Goal: Information Seeking & Learning: Learn about a topic

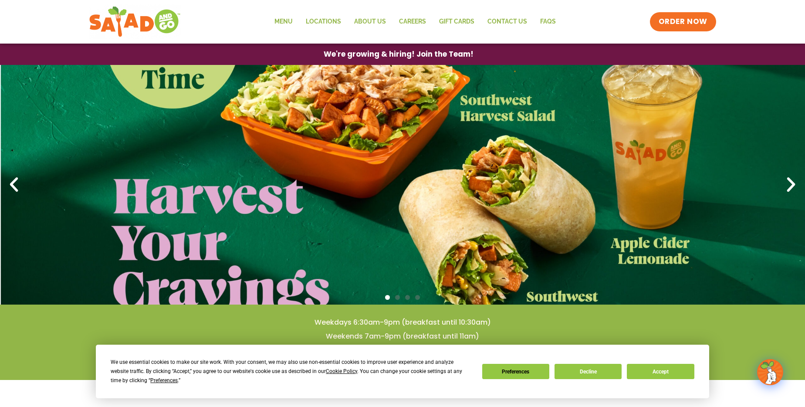
click at [795, 181] on icon "Next slide" at bounding box center [791, 184] width 19 height 19
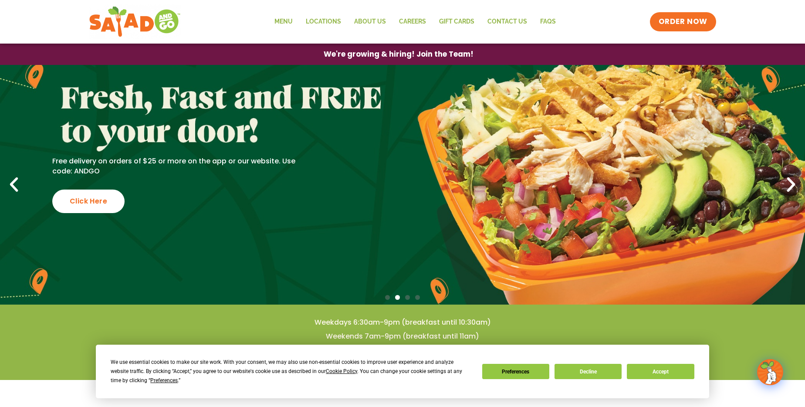
click at [792, 182] on icon "Next slide" at bounding box center [791, 184] width 19 height 19
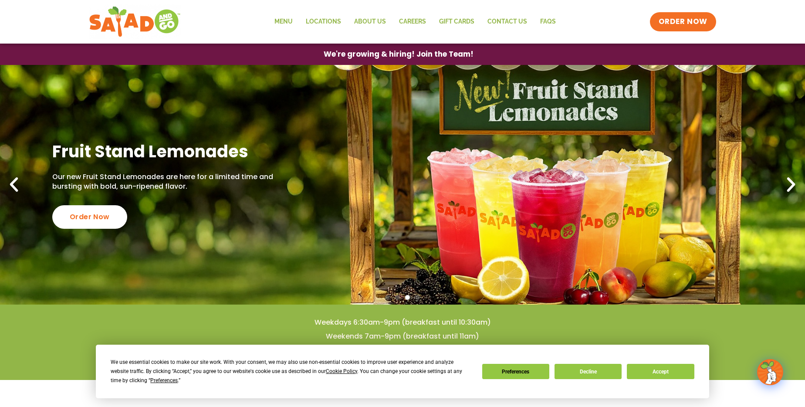
click at [792, 182] on icon "Next slide" at bounding box center [791, 184] width 19 height 19
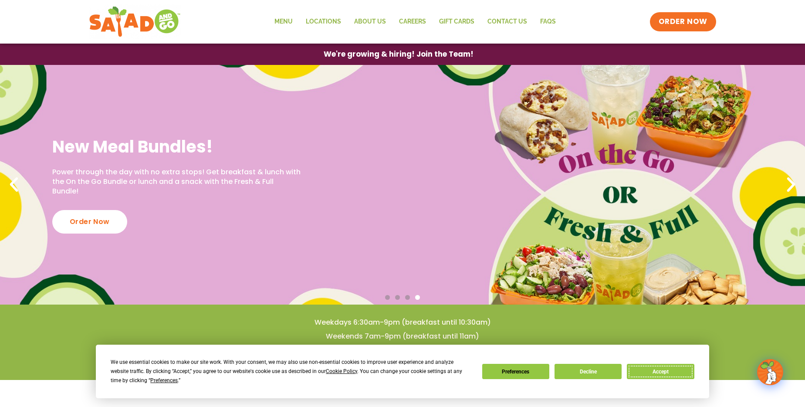
click at [670, 372] on button "Accept" at bounding box center [660, 371] width 67 height 15
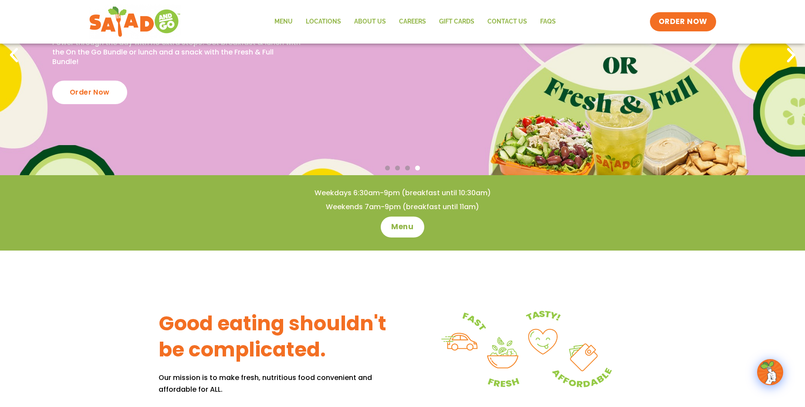
scroll to position [130, 0]
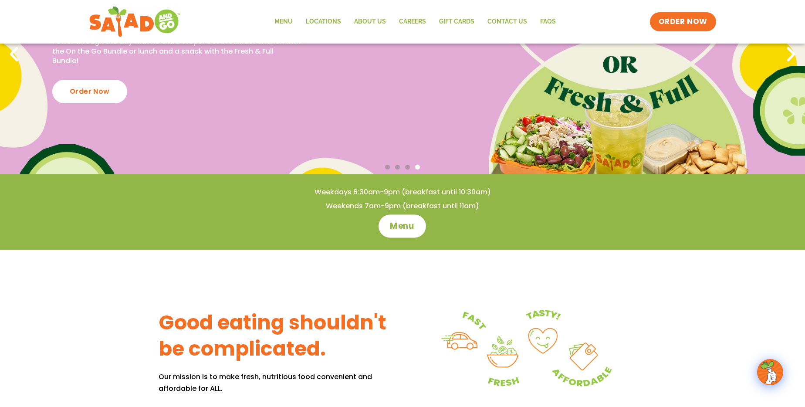
click at [410, 223] on span "Menu" at bounding box center [403, 226] width 25 height 11
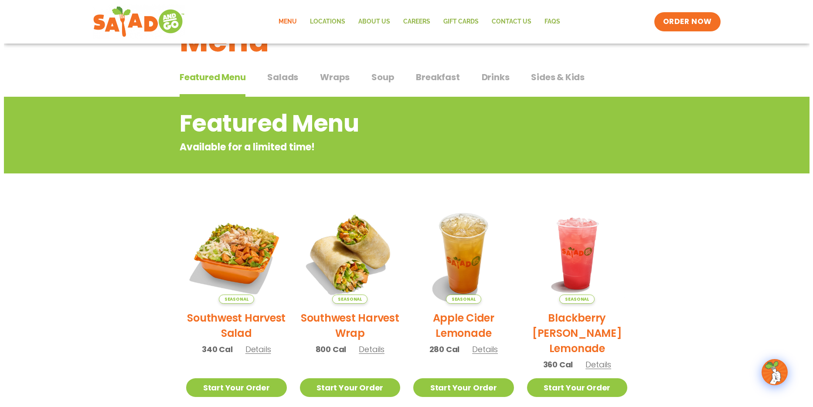
scroll to position [86, 0]
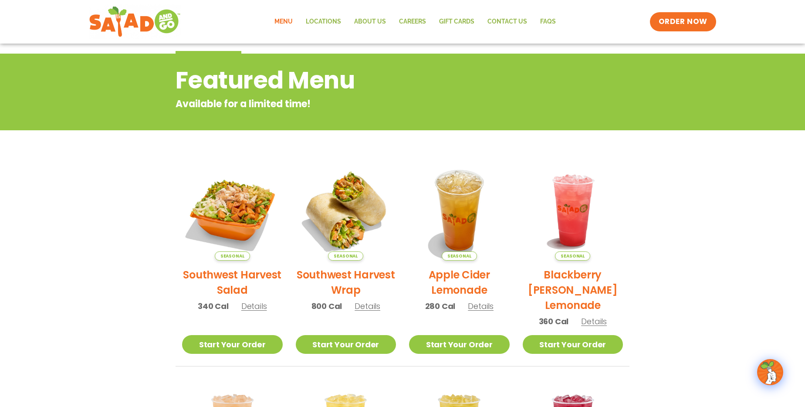
click at [223, 211] on img at bounding box center [232, 210] width 101 height 101
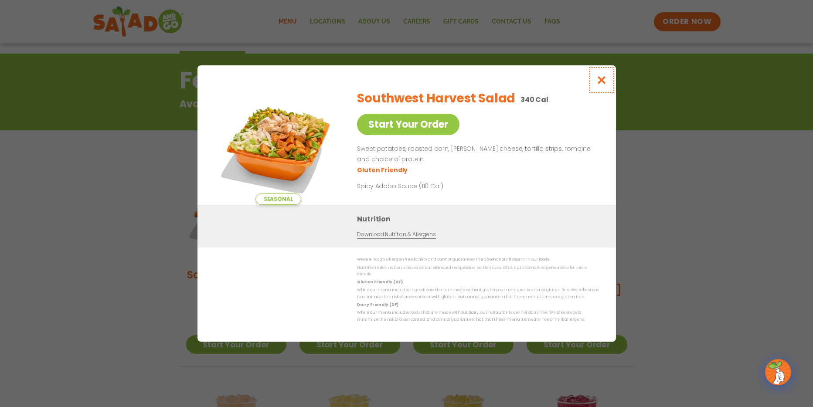
click at [603, 82] on icon "Close modal" at bounding box center [601, 79] width 11 height 9
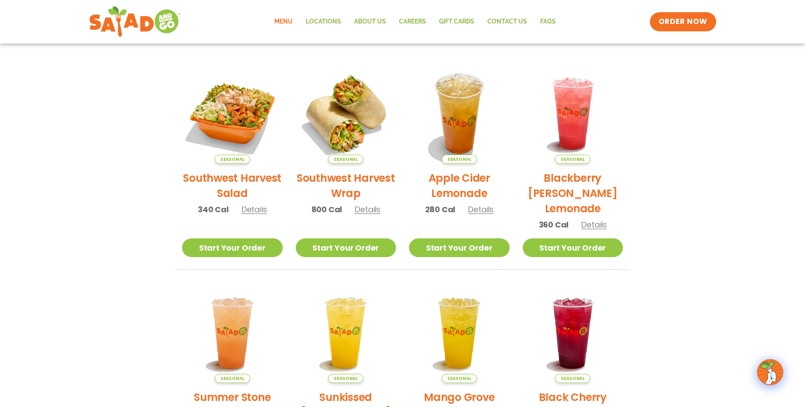
scroll to position [140, 0]
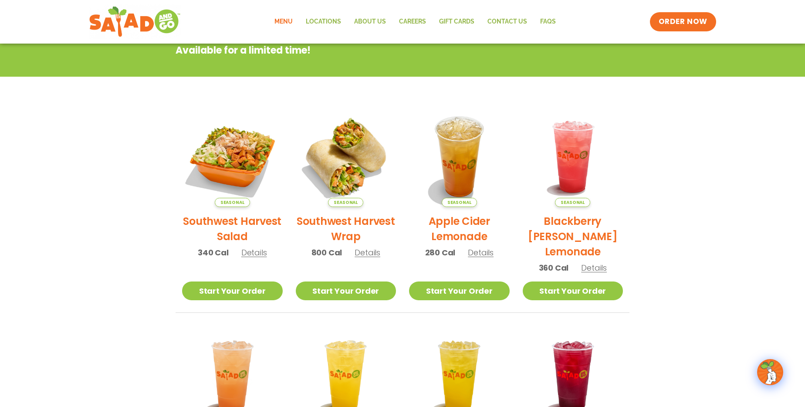
click at [286, 22] on link "Menu" at bounding box center [283, 22] width 31 height 20
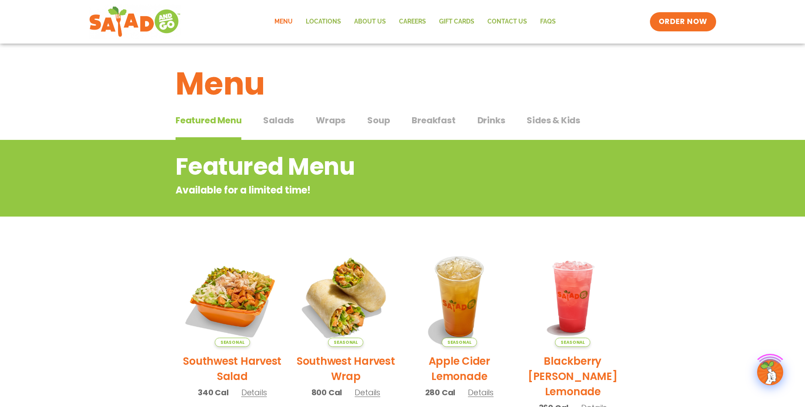
scroll to position [43, 0]
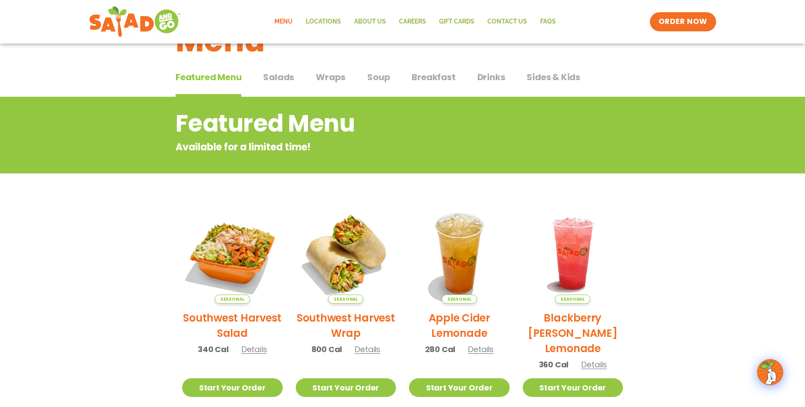
click at [282, 76] on span "Salads" at bounding box center [278, 77] width 31 height 13
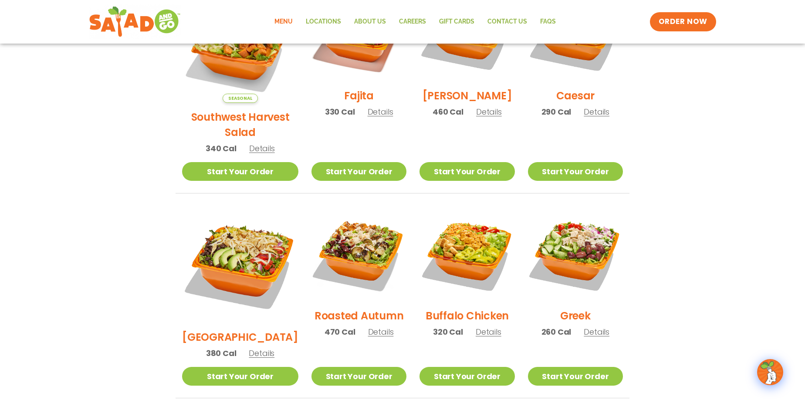
scroll to position [260, 0]
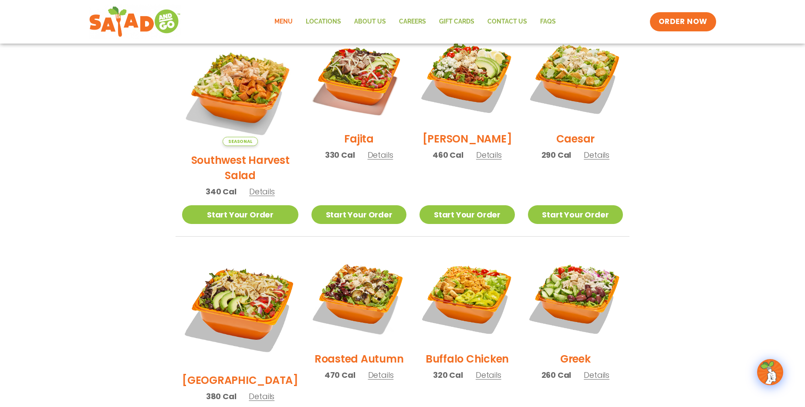
click at [353, 272] on img at bounding box center [359, 297] width 95 height 95
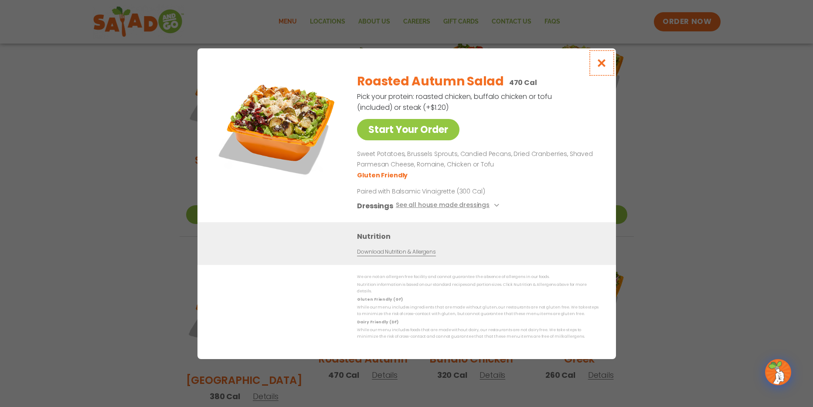
click at [605, 63] on icon "Close modal" at bounding box center [601, 62] width 11 height 9
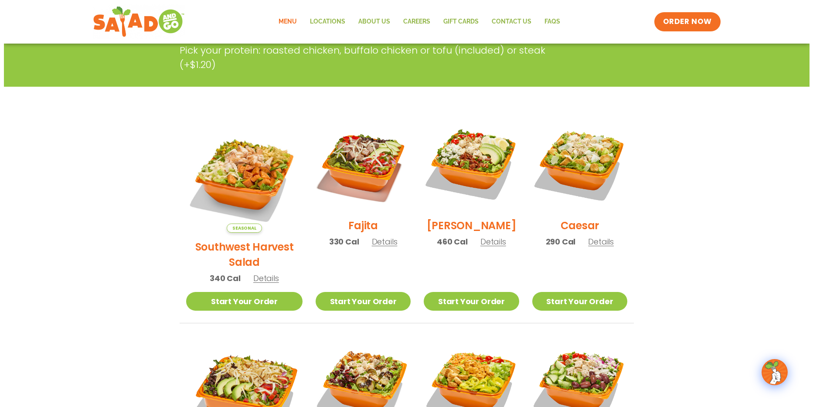
scroll to position [130, 0]
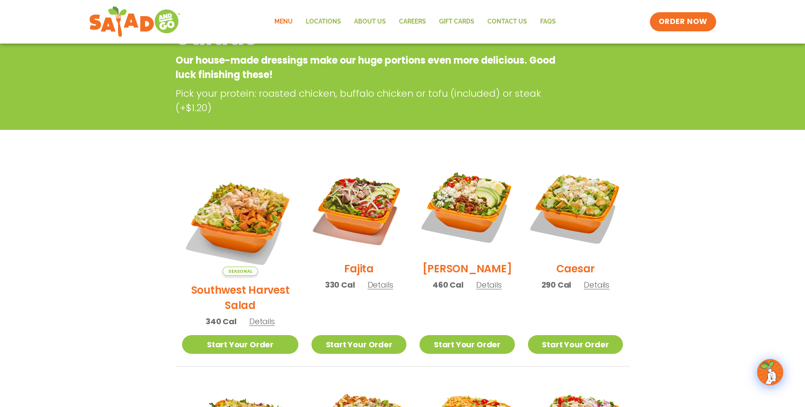
click at [477, 196] on img at bounding box center [467, 207] width 95 height 95
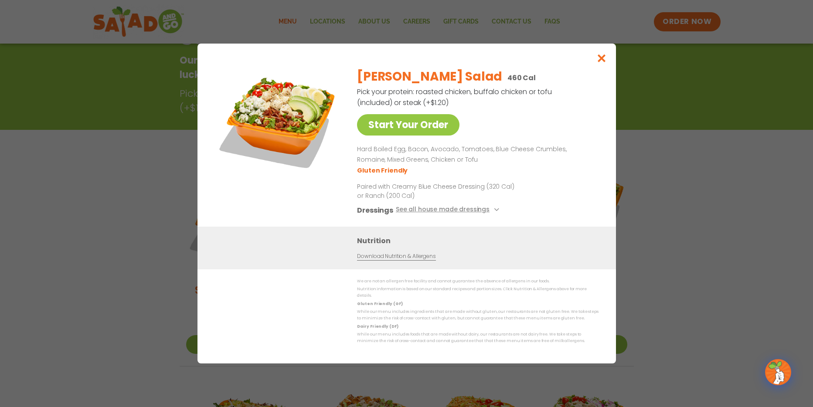
click at [19, 10] on div "Start Your Order Cobb Salad 460 Cal Pick your protein: roasted chicken, buffalo…" at bounding box center [406, 203] width 813 height 407
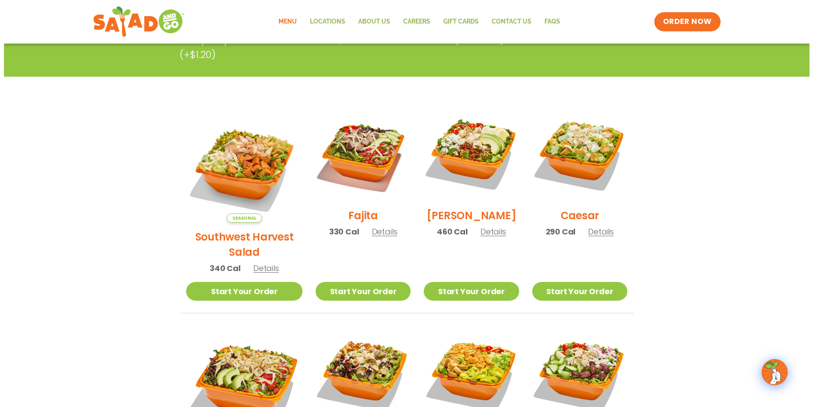
scroll to position [97, 0]
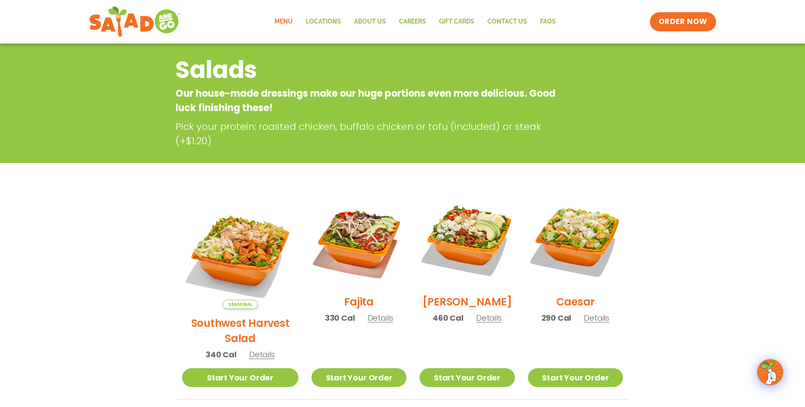
click at [455, 230] on img at bounding box center [467, 240] width 95 height 95
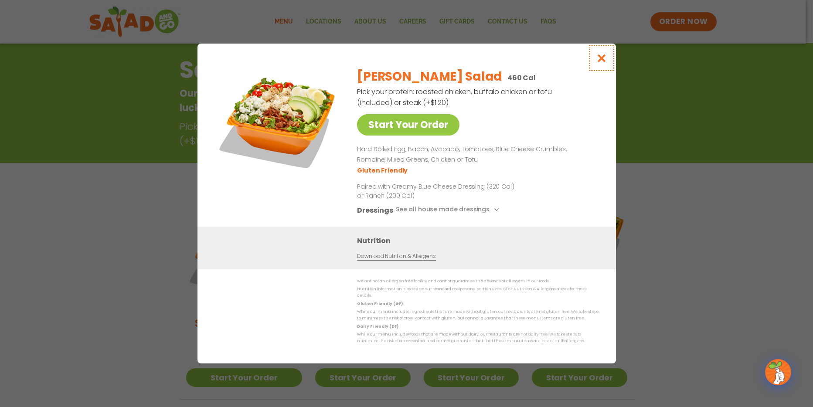
click at [600, 63] on icon "Close modal" at bounding box center [601, 58] width 11 height 9
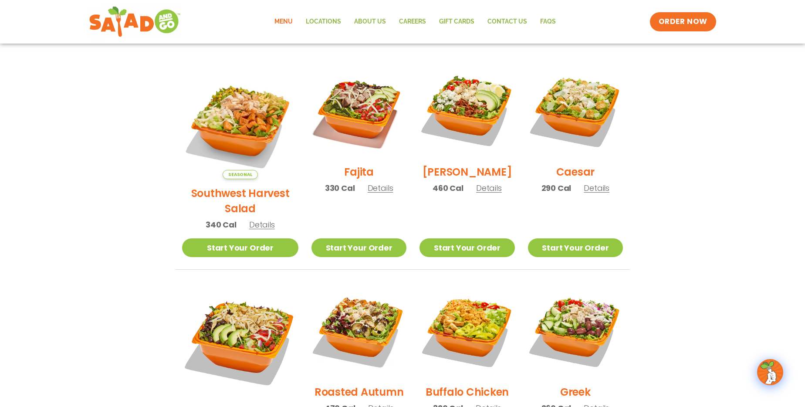
scroll to position [270, 0]
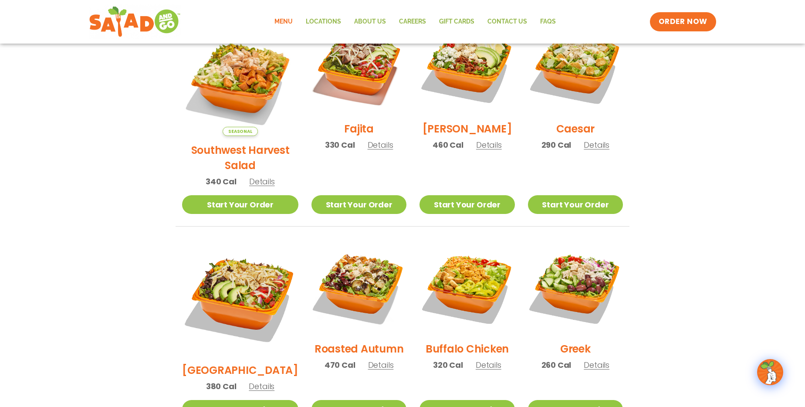
click at [245, 259] on img at bounding box center [240, 298] width 116 height 116
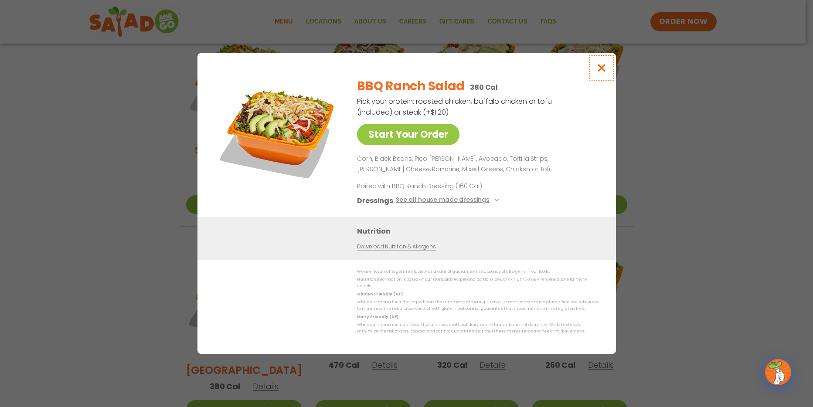
click at [602, 72] on icon "Close modal" at bounding box center [601, 67] width 11 height 9
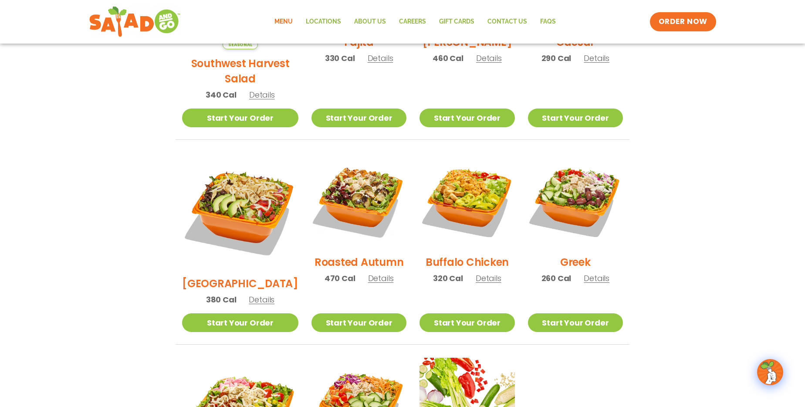
scroll to position [443, 0]
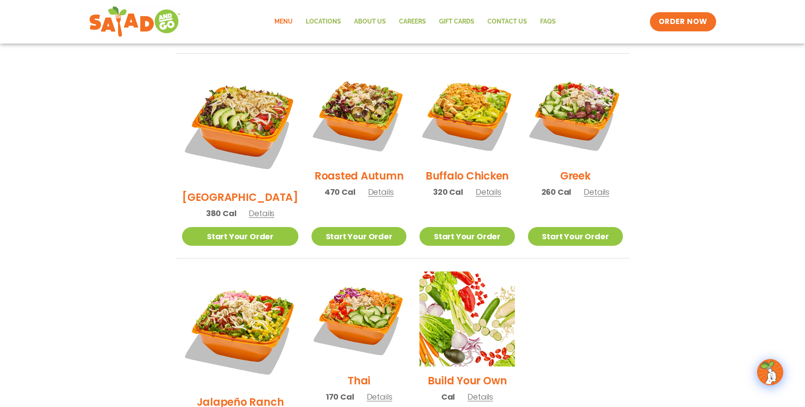
click at [347, 276] on img at bounding box center [359, 319] width 95 height 95
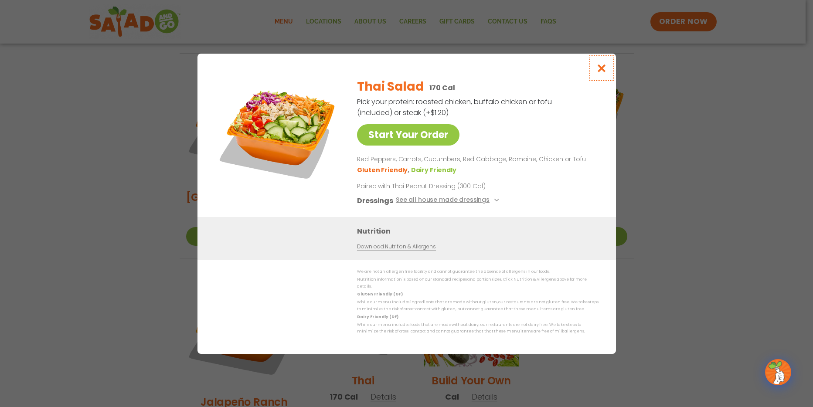
click at [602, 70] on icon "Close modal" at bounding box center [601, 68] width 11 height 9
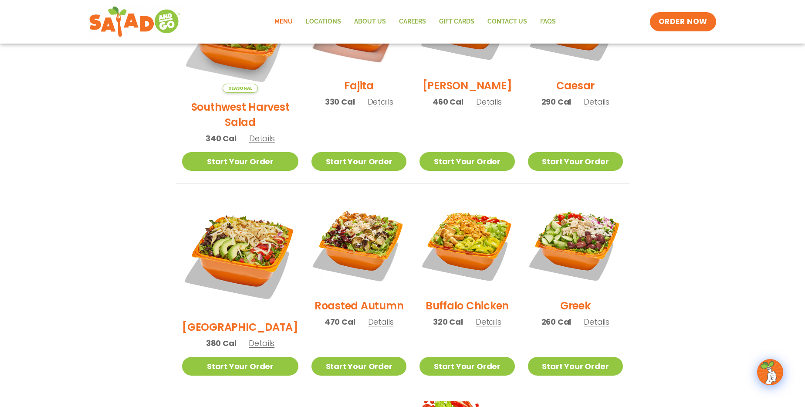
scroll to position [270, 0]
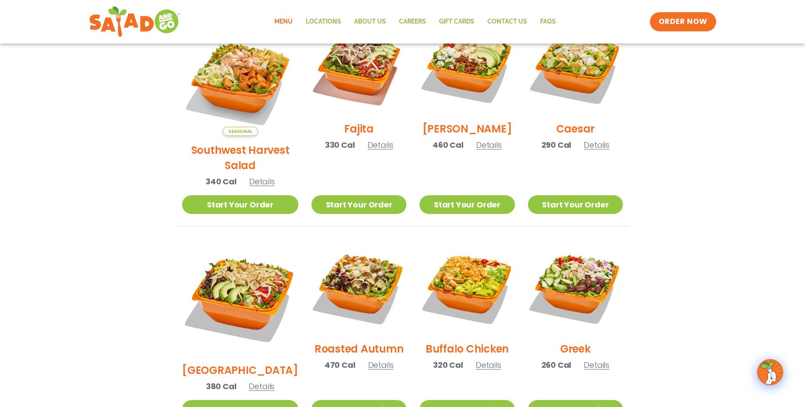
click at [357, 266] on img at bounding box center [359, 287] width 95 height 95
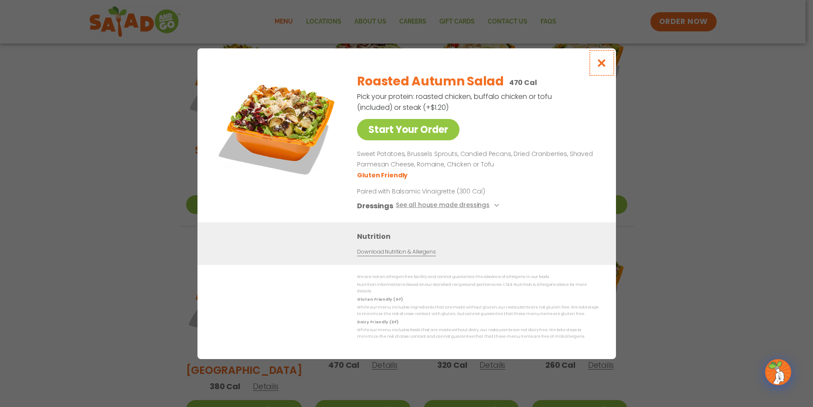
click at [599, 67] on icon "Close modal" at bounding box center [601, 62] width 11 height 9
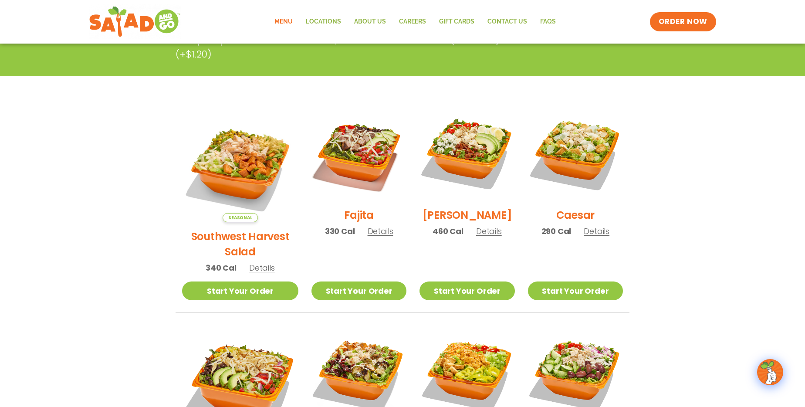
scroll to position [183, 0]
click at [347, 164] on img at bounding box center [359, 153] width 95 height 95
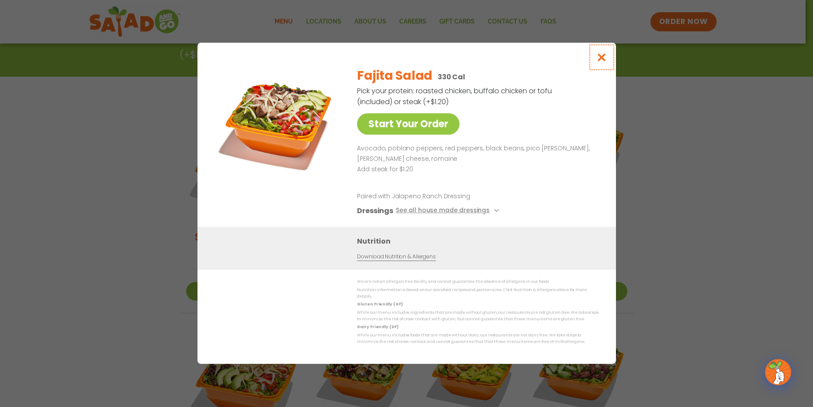
click at [604, 62] on icon "Close modal" at bounding box center [601, 57] width 11 height 9
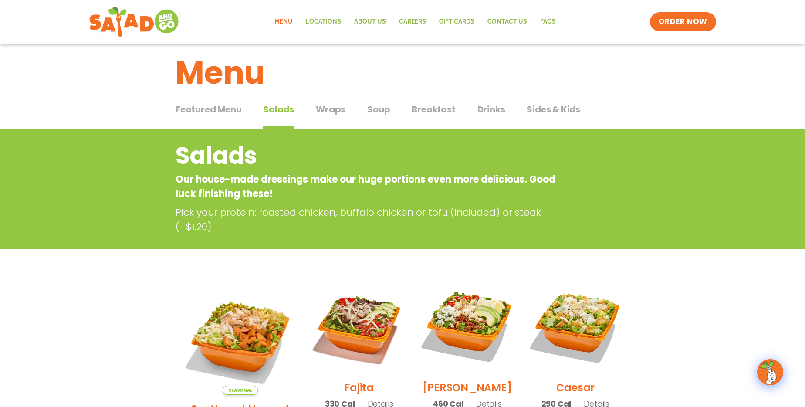
scroll to position [0, 0]
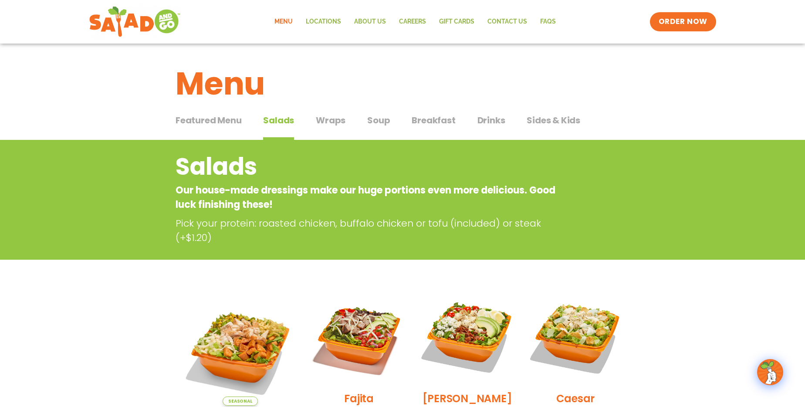
click at [331, 118] on span "Wraps" at bounding box center [331, 120] width 30 height 13
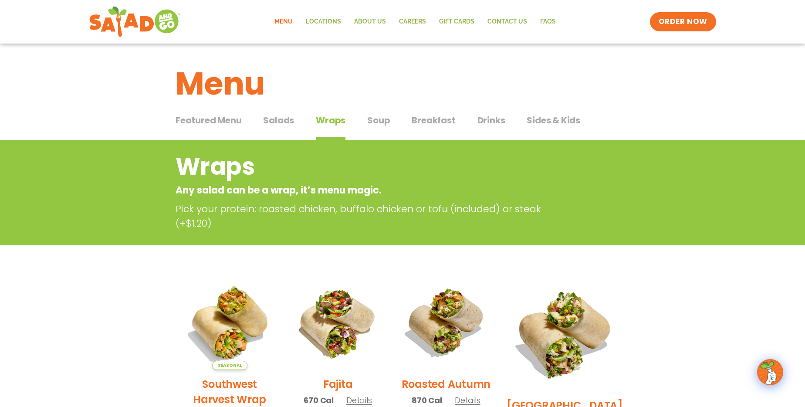
click at [377, 122] on span "Soup" at bounding box center [378, 120] width 23 height 13
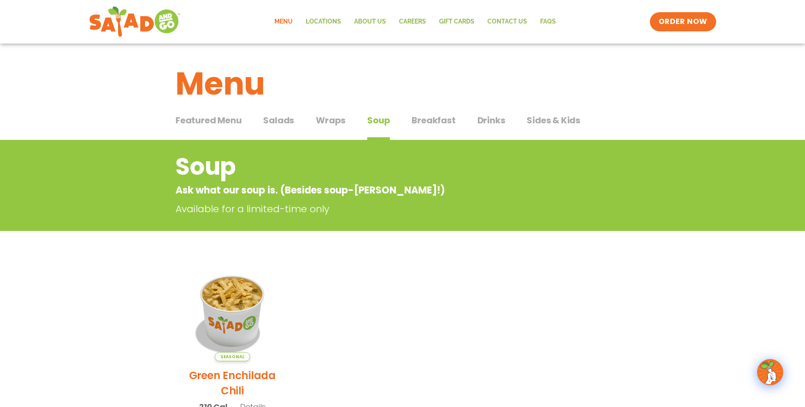
click at [435, 121] on span "Breakfast" at bounding box center [434, 120] width 44 height 13
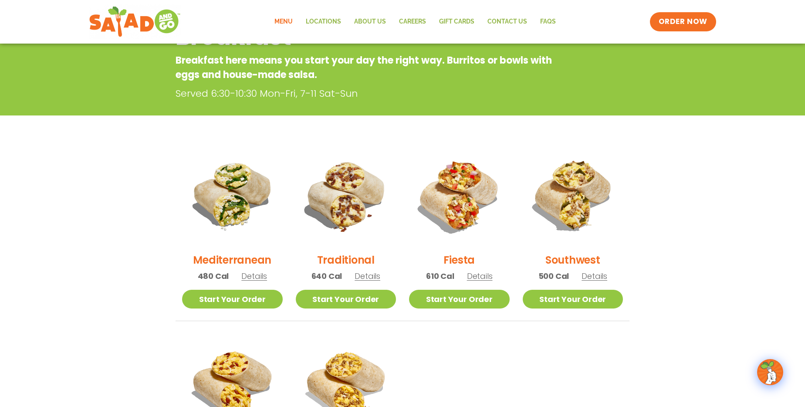
scroll to position [173, 0]
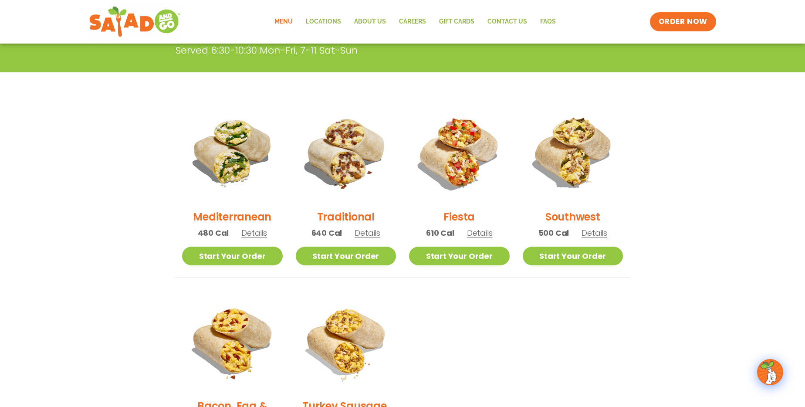
click at [483, 234] on span "Details" at bounding box center [480, 233] width 26 height 11
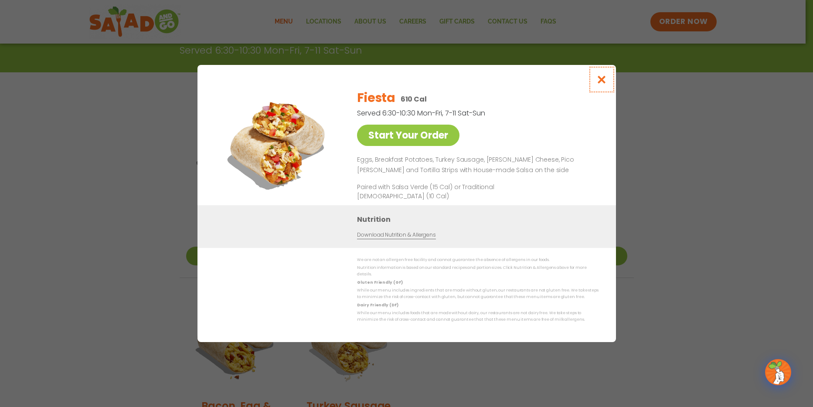
click at [602, 84] on icon "Close modal" at bounding box center [601, 79] width 11 height 9
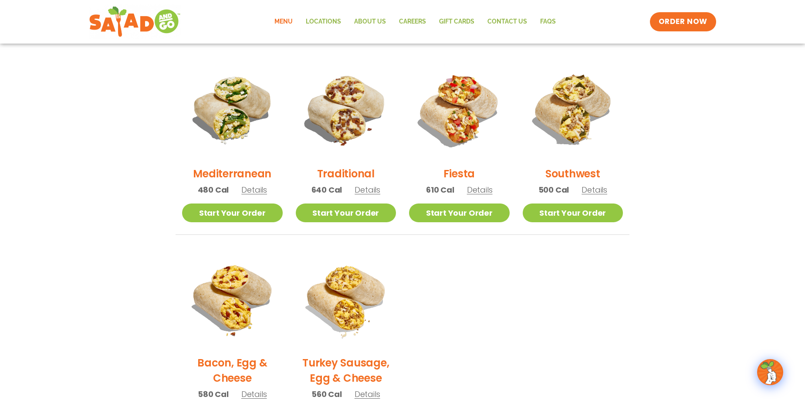
scroll to position [259, 0]
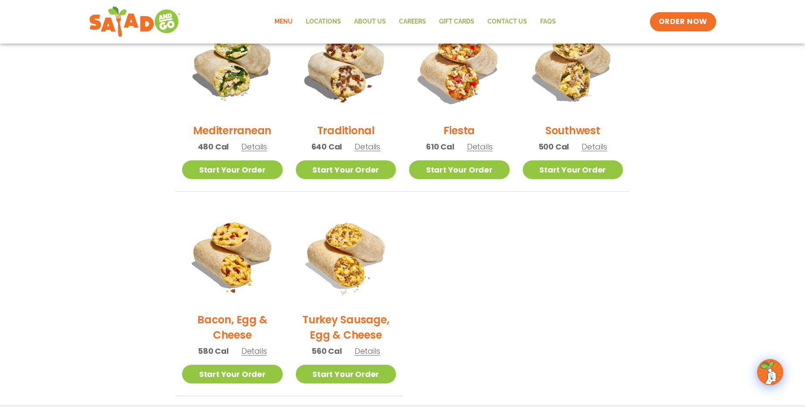
click at [261, 350] on span "Details" at bounding box center [254, 351] width 26 height 11
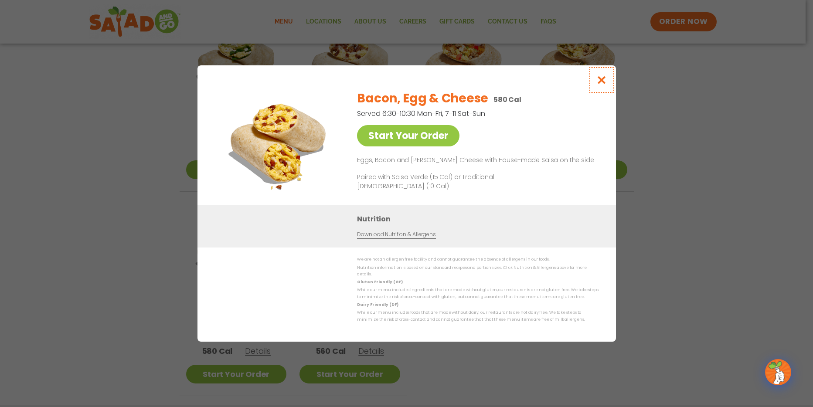
click at [598, 83] on icon "Close modal" at bounding box center [601, 79] width 11 height 9
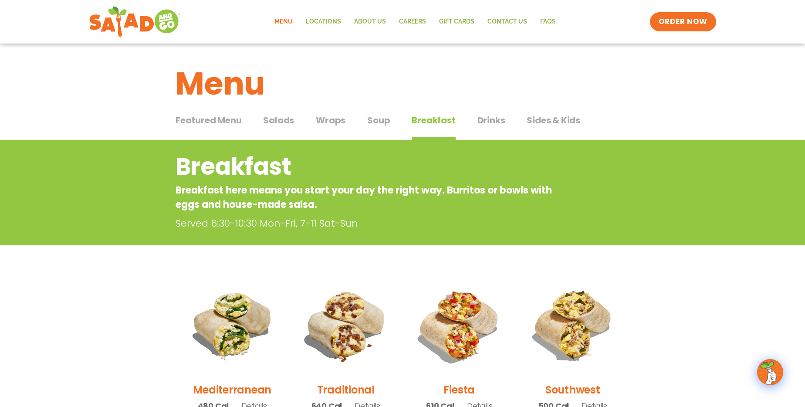
scroll to position [75, 0]
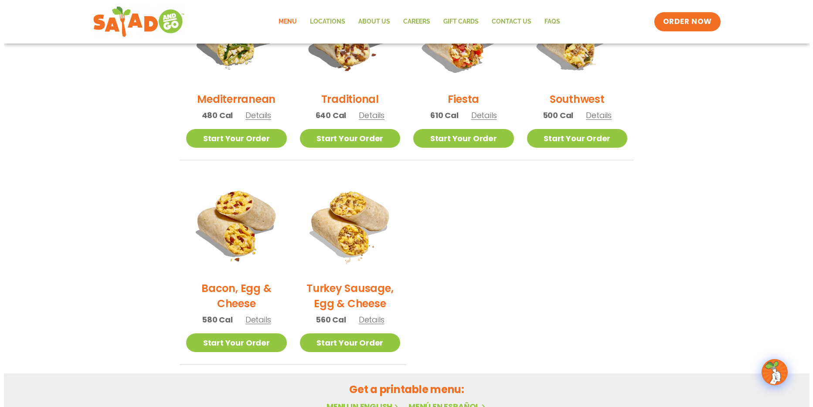
scroll to position [203, 0]
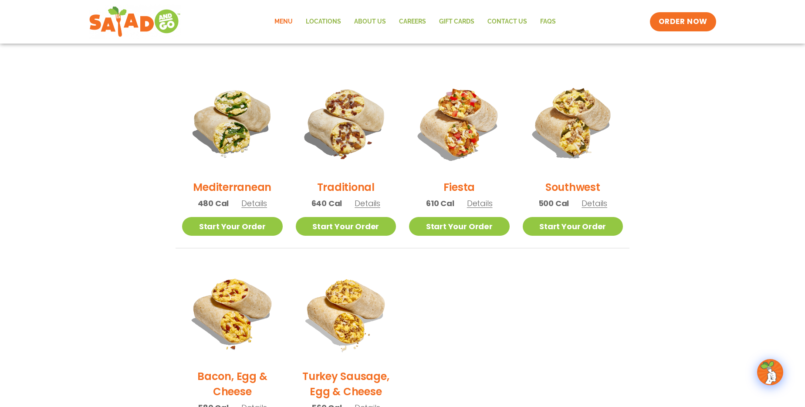
drag, startPoint x: 244, startPoint y: 336, endPoint x: 243, endPoint y: 318, distance: 18.7
click at [244, 339] on div "Bacon, Egg & Cheese 580 Cal Details" at bounding box center [232, 342] width 101 height 160
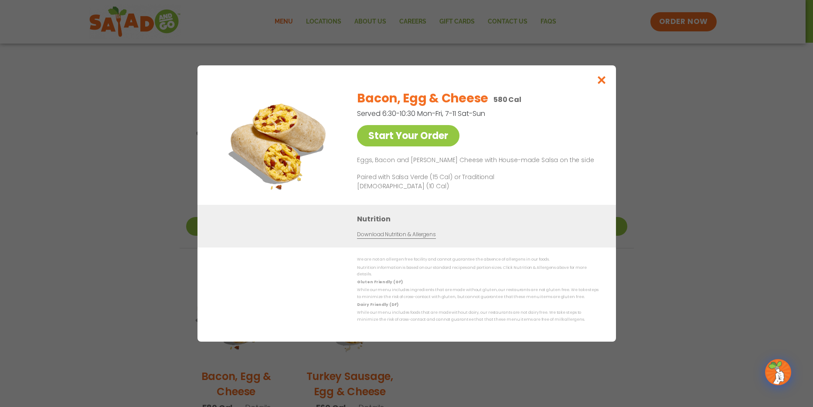
click at [418, 139] on link "Start Your Order" at bounding box center [408, 135] width 102 height 21
